Goal: Check status: Check status

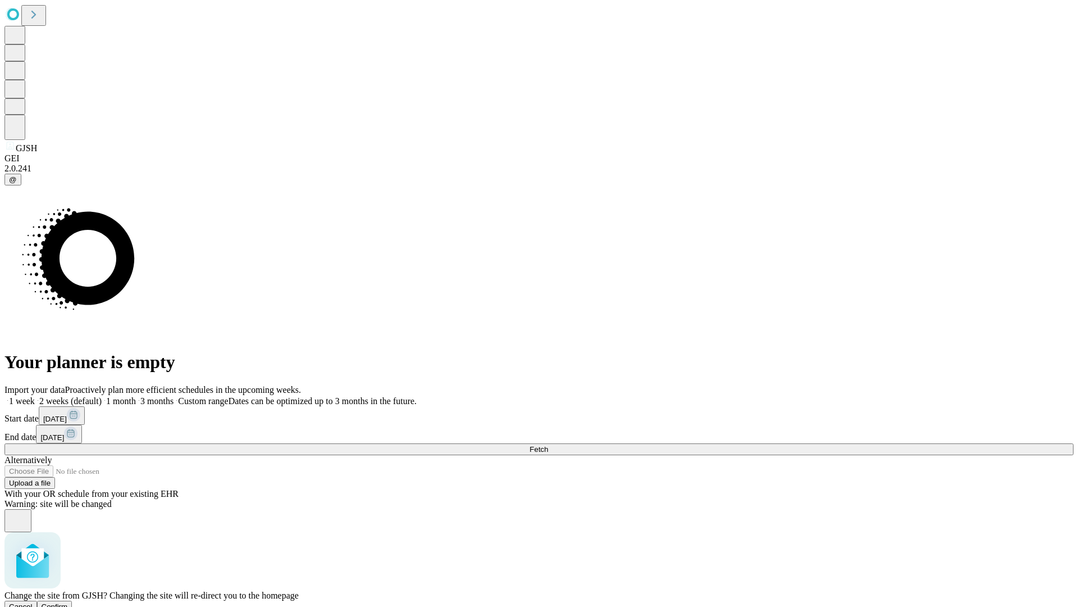
click at [68, 602] on span "Confirm" at bounding box center [55, 606] width 26 height 8
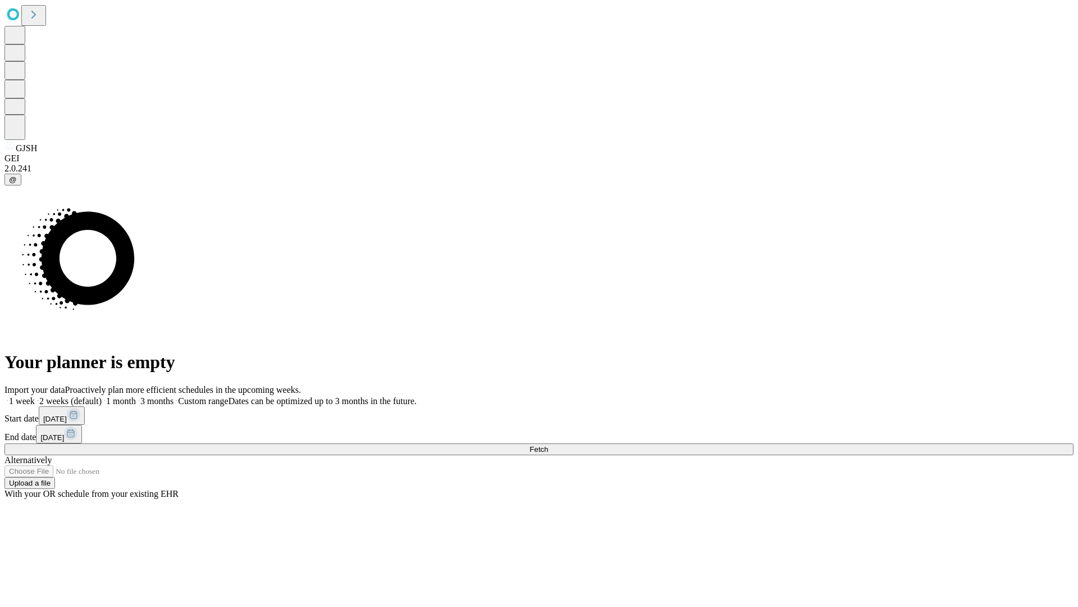
click at [102, 396] on label "2 weeks (default)" at bounding box center [68, 401] width 67 height 10
click at [548, 445] on span "Fetch" at bounding box center [539, 449] width 19 height 8
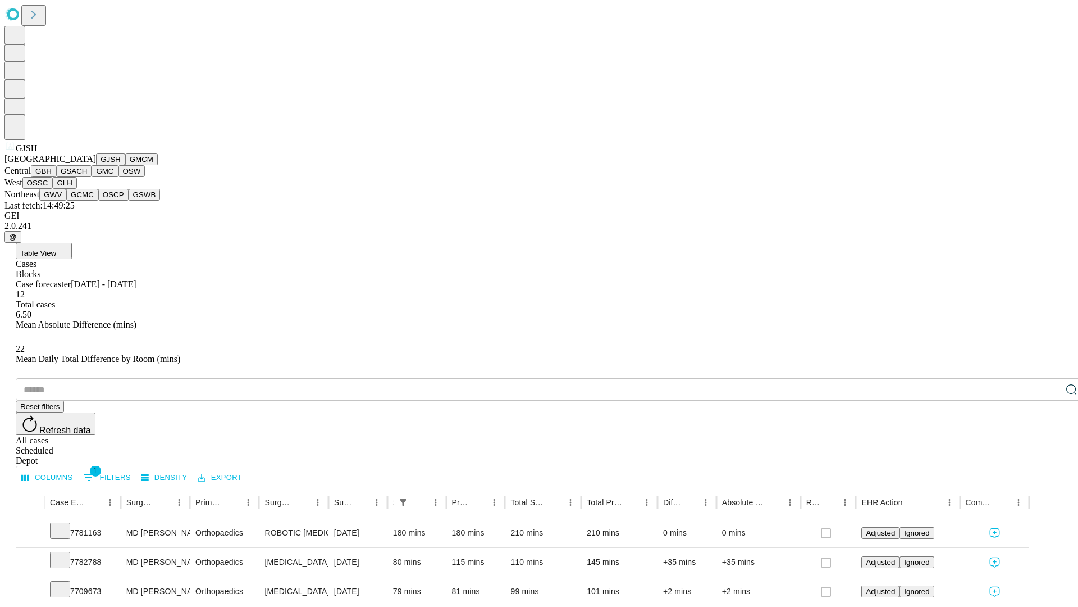
click at [125, 165] on button "GMCM" at bounding box center [141, 159] width 33 height 12
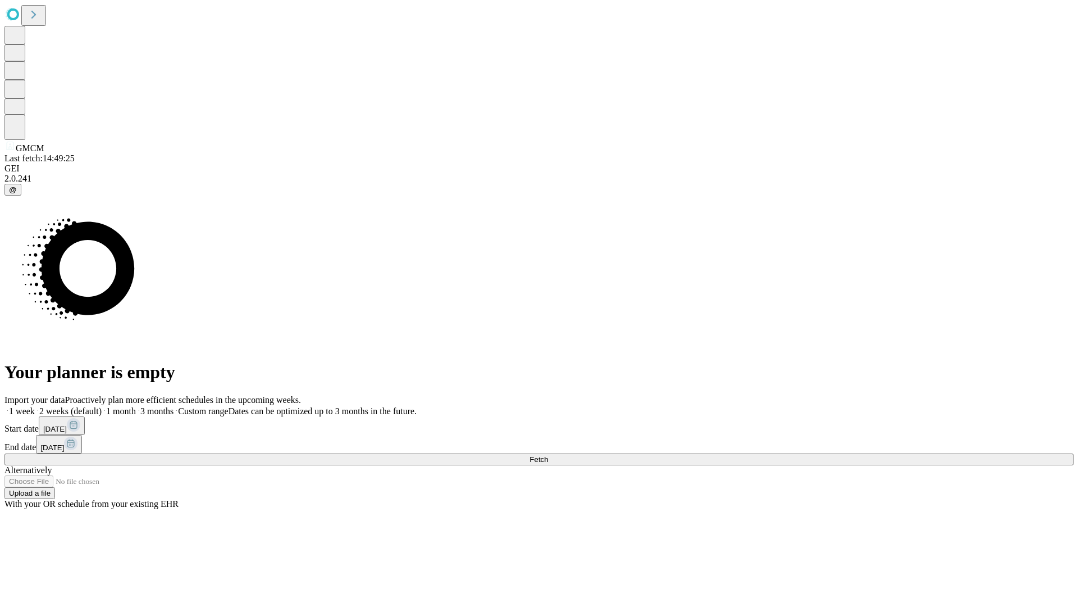
click at [102, 406] on label "2 weeks (default)" at bounding box center [68, 411] width 67 height 10
click at [548, 455] on span "Fetch" at bounding box center [539, 459] width 19 height 8
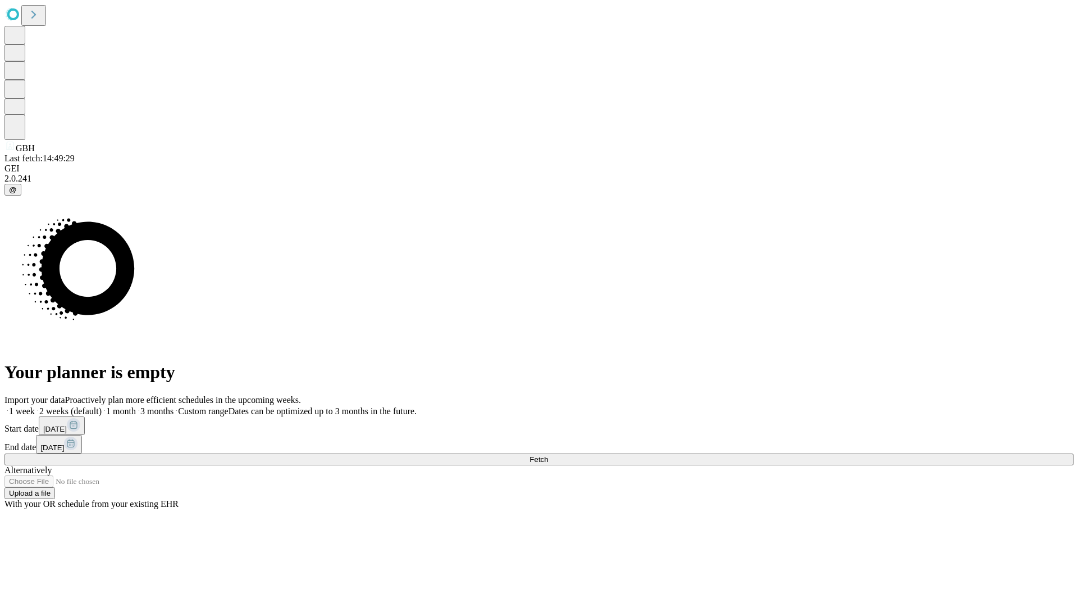
click at [102, 406] on label "2 weeks (default)" at bounding box center [68, 411] width 67 height 10
click at [548, 455] on span "Fetch" at bounding box center [539, 459] width 19 height 8
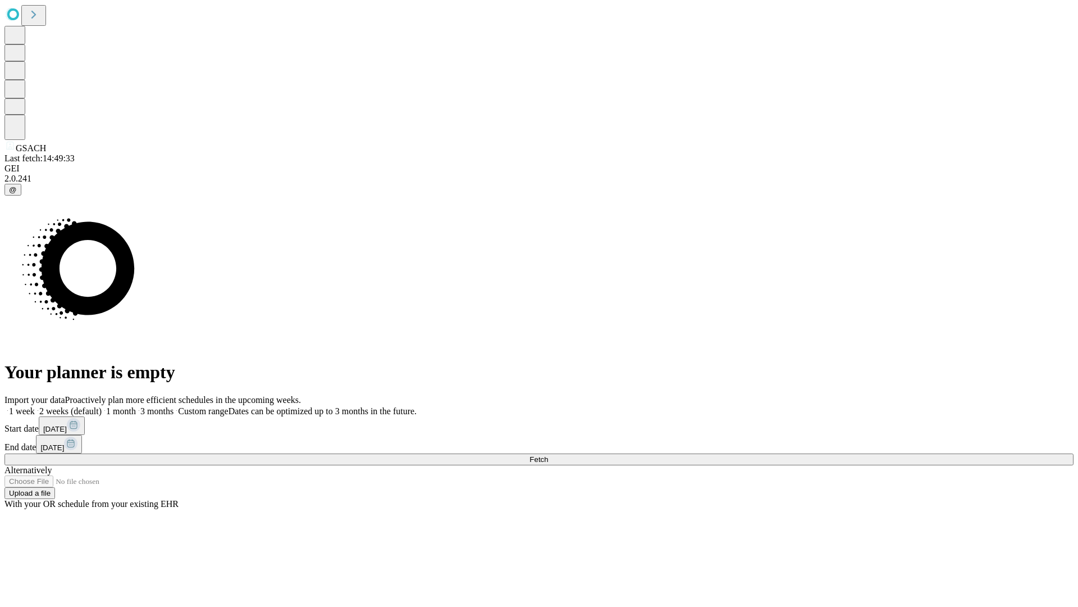
click at [102, 406] on label "2 weeks (default)" at bounding box center [68, 411] width 67 height 10
click at [548, 455] on span "Fetch" at bounding box center [539, 459] width 19 height 8
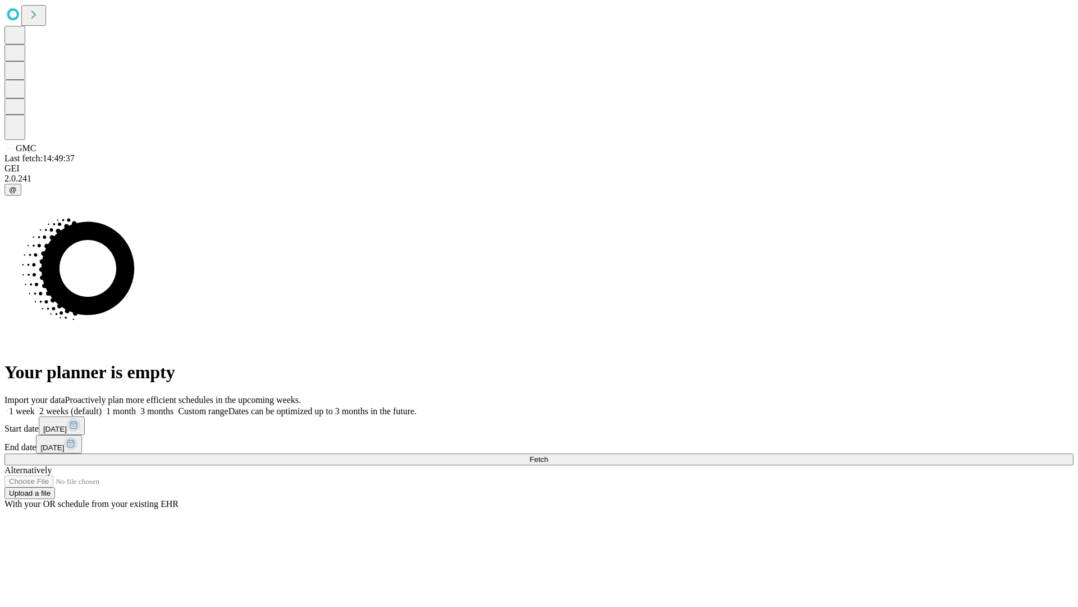
click at [102, 406] on label "2 weeks (default)" at bounding box center [68, 411] width 67 height 10
click at [548, 455] on span "Fetch" at bounding box center [539, 459] width 19 height 8
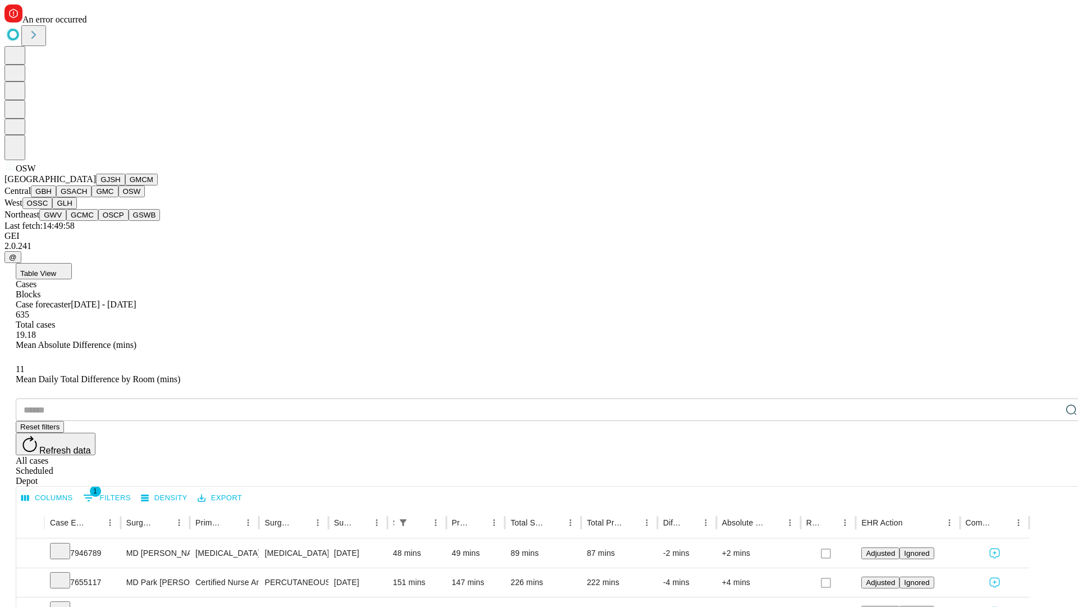
click at [53, 209] on button "OSSC" at bounding box center [37, 203] width 30 height 12
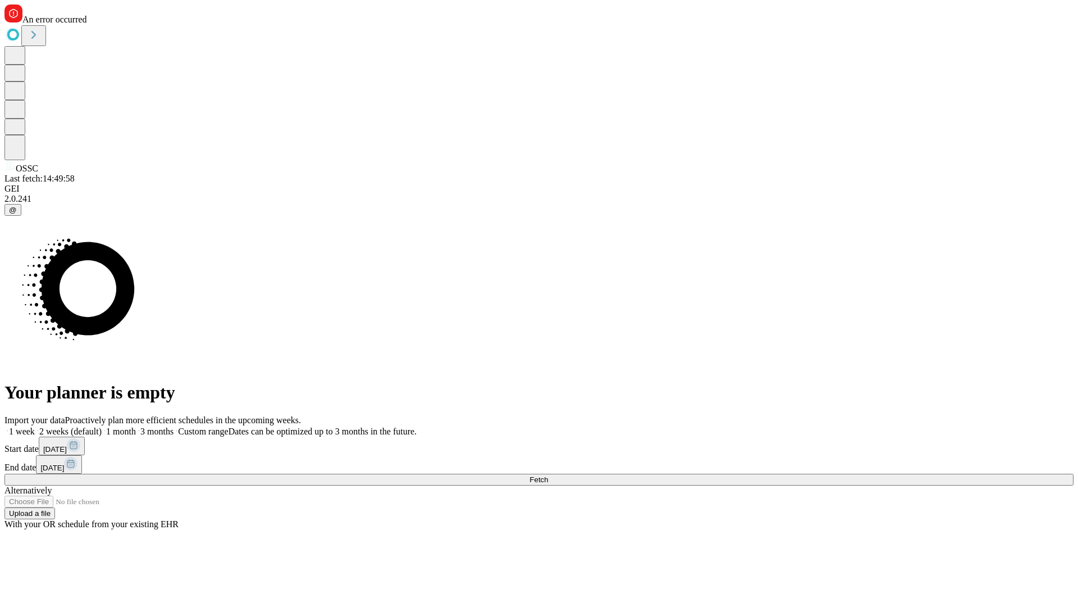
click at [102, 426] on label "2 weeks (default)" at bounding box center [68, 431] width 67 height 10
click at [548, 475] on span "Fetch" at bounding box center [539, 479] width 19 height 8
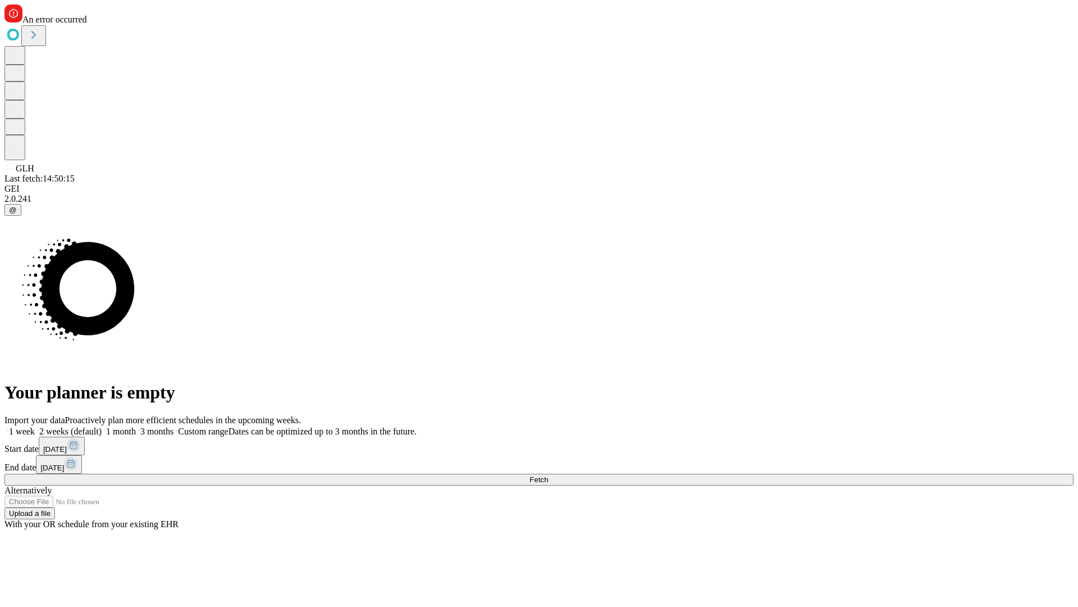
click at [102, 426] on label "2 weeks (default)" at bounding box center [68, 431] width 67 height 10
click at [548, 475] on span "Fetch" at bounding box center [539, 479] width 19 height 8
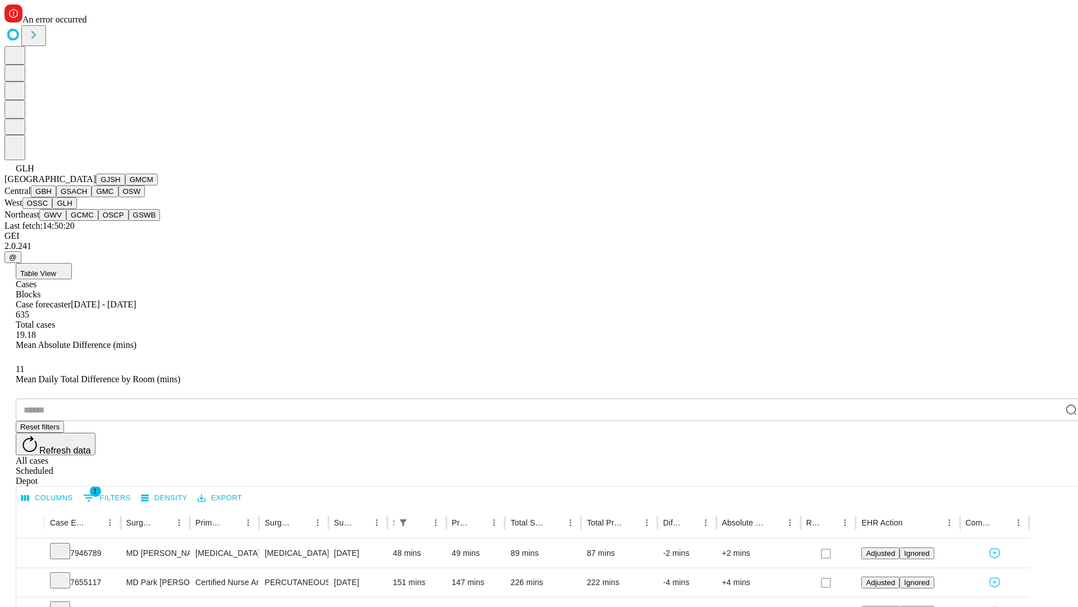
click at [66, 221] on button "GWV" at bounding box center [52, 215] width 27 height 12
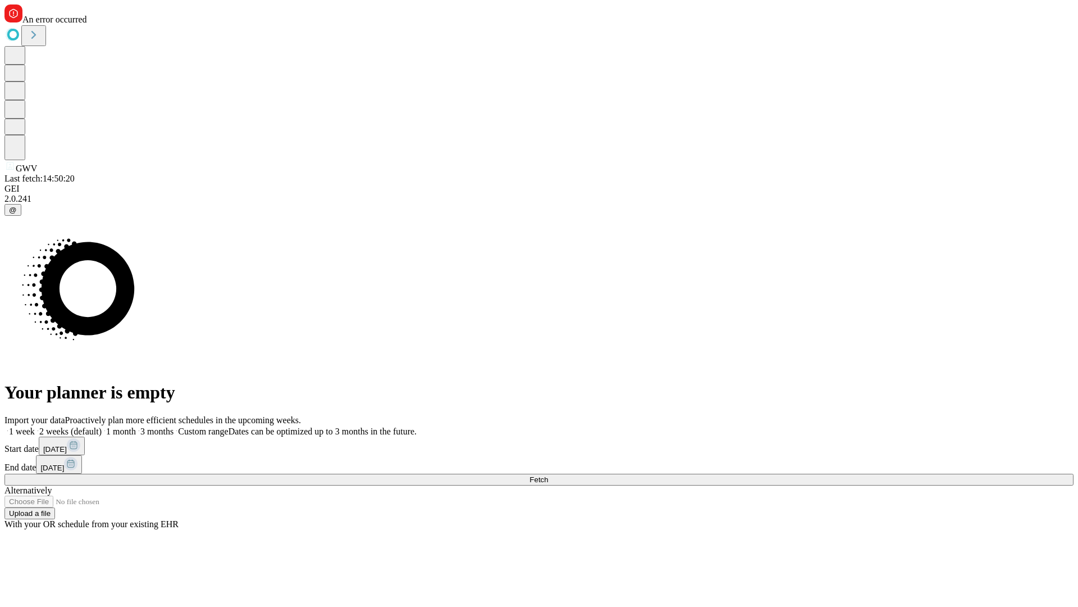
click at [102, 426] on label "2 weeks (default)" at bounding box center [68, 431] width 67 height 10
click at [548, 475] on span "Fetch" at bounding box center [539, 479] width 19 height 8
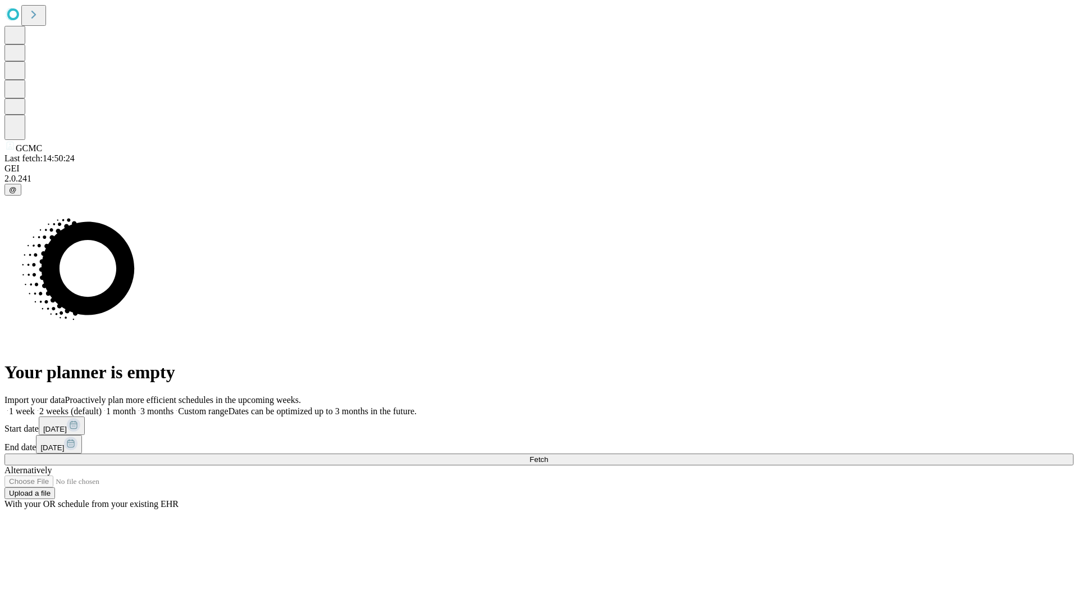
click at [102, 406] on label "2 weeks (default)" at bounding box center [68, 411] width 67 height 10
click at [548, 455] on span "Fetch" at bounding box center [539, 459] width 19 height 8
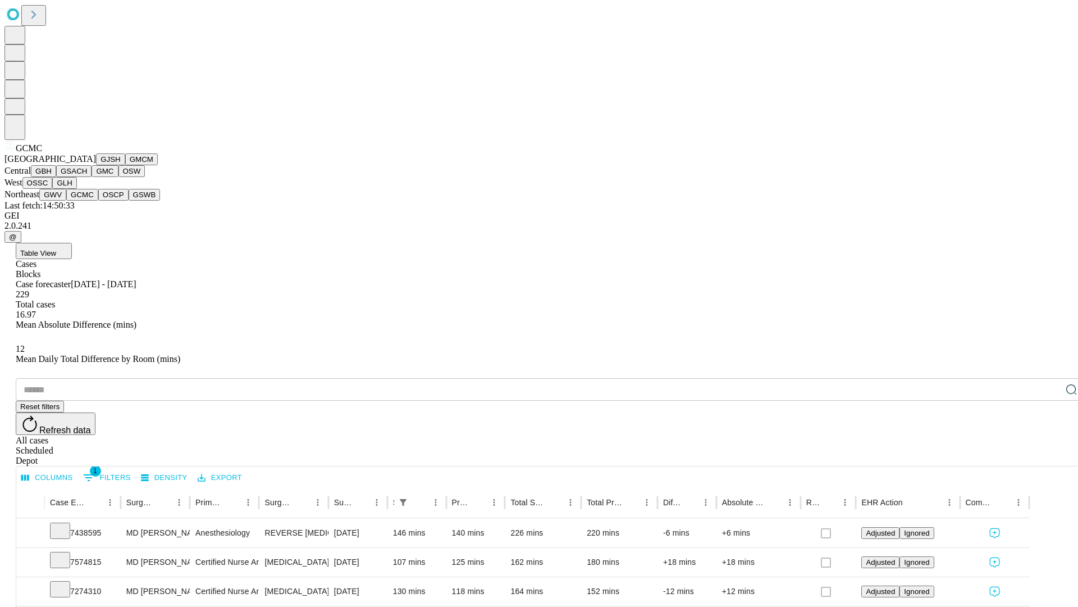
click at [98, 201] on button "OSCP" at bounding box center [113, 195] width 30 height 12
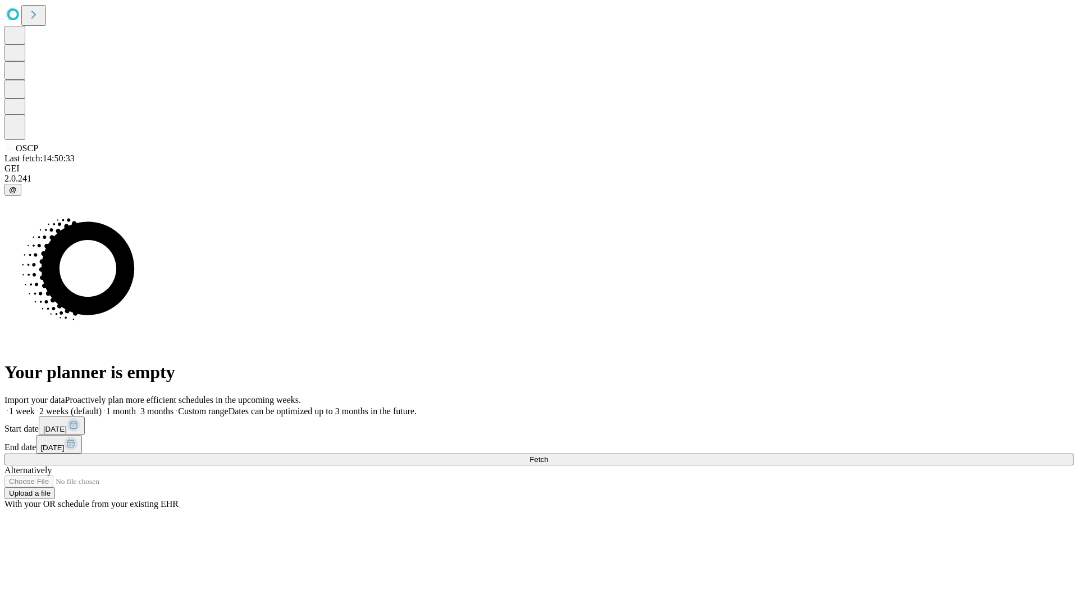
click at [102, 406] on label "2 weeks (default)" at bounding box center [68, 411] width 67 height 10
click at [548, 455] on span "Fetch" at bounding box center [539, 459] width 19 height 8
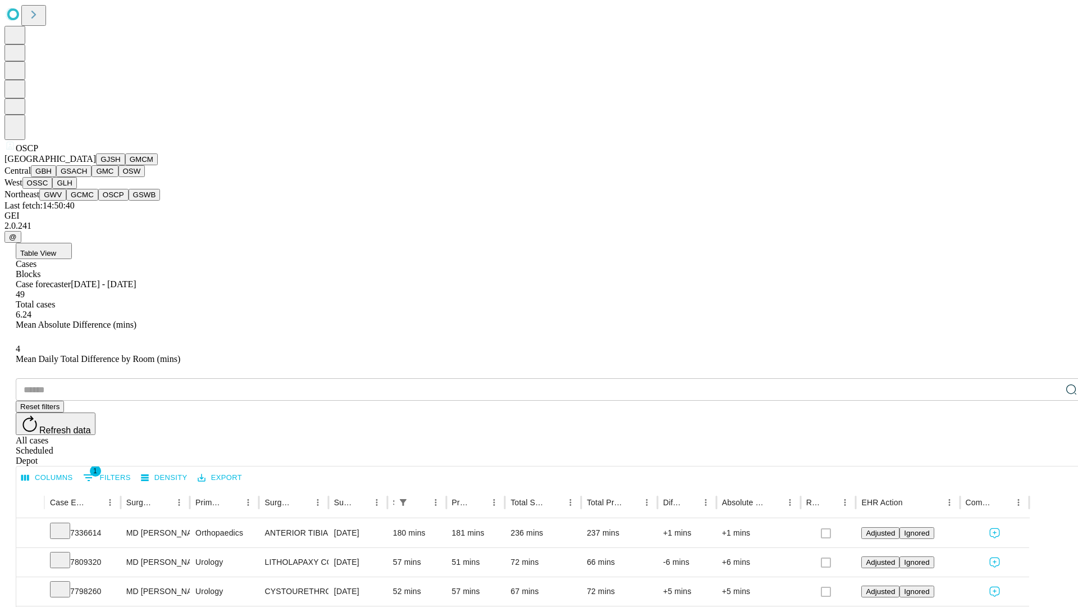
click at [129, 201] on button "GSWB" at bounding box center [145, 195] width 32 height 12
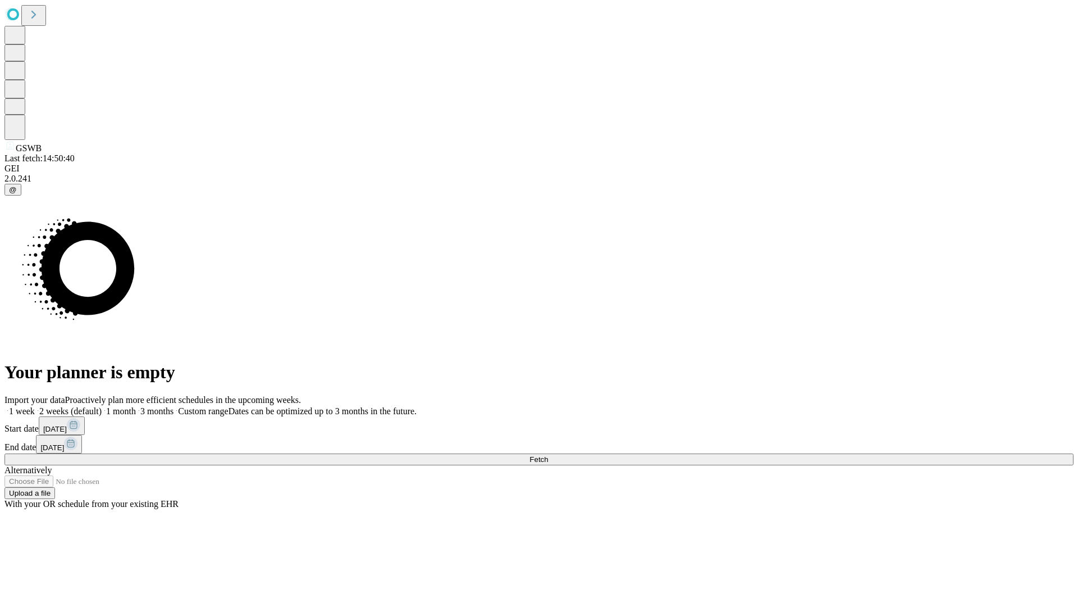
click at [102, 406] on label "2 weeks (default)" at bounding box center [68, 411] width 67 height 10
click at [548, 455] on span "Fetch" at bounding box center [539, 459] width 19 height 8
